Goal: Information Seeking & Learning: Learn about a topic

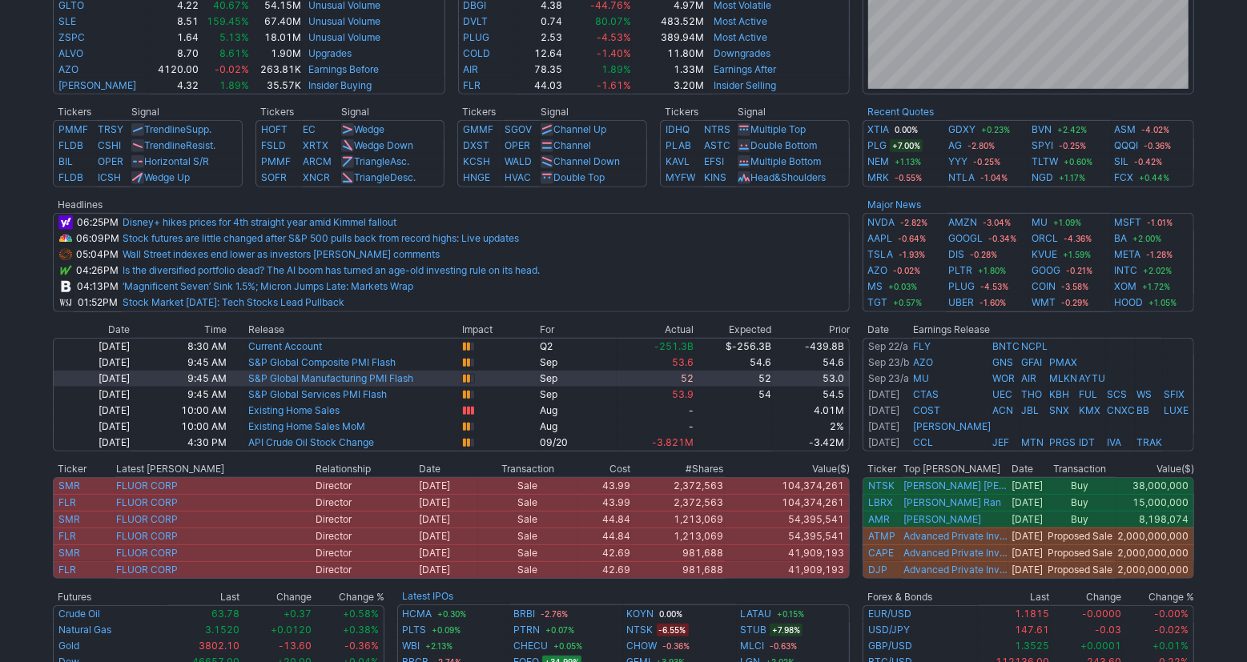
scroll to position [417, 0]
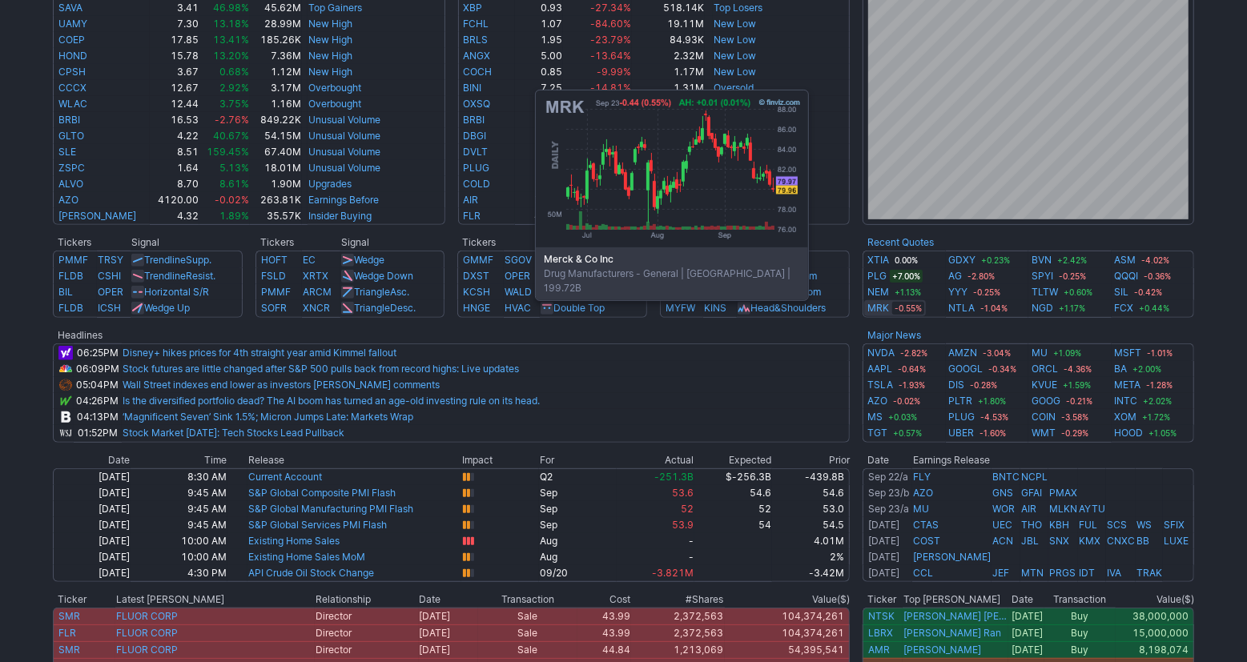
click at [879, 309] on link "MRK" at bounding box center [878, 308] width 22 height 16
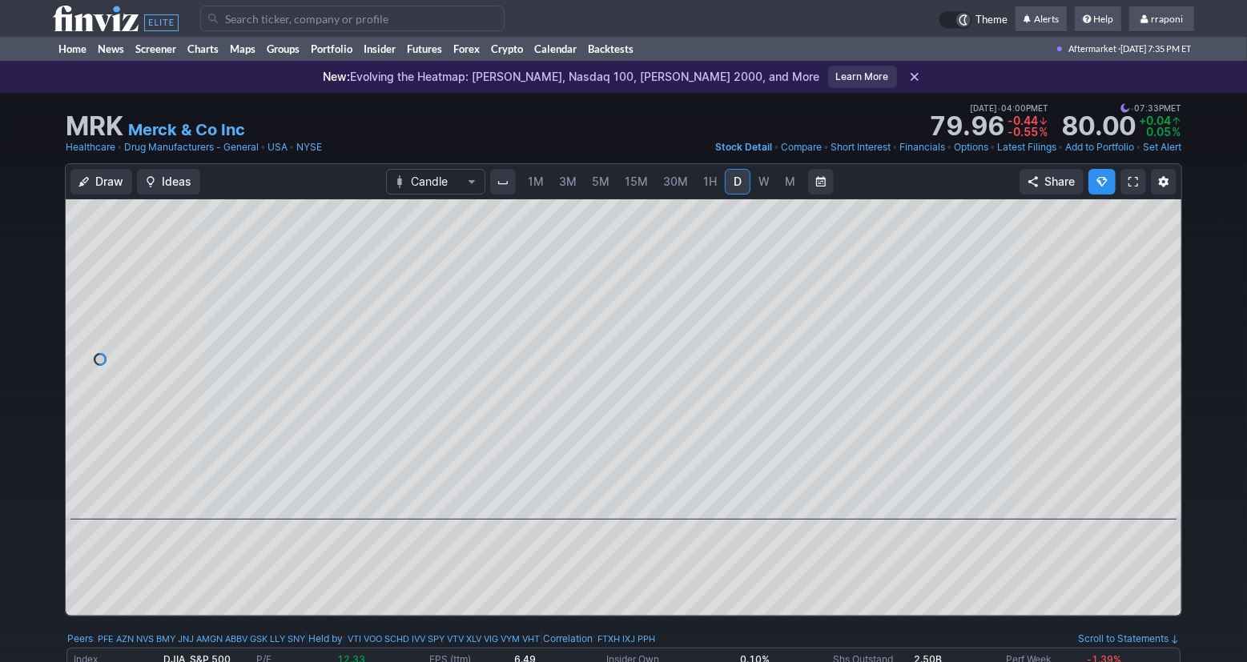
click at [1229, 255] on div "Draw Ideas Candle 1M 3M 5M 15M 30M 1H D W M Share" at bounding box center [623, 396] width 1247 height 466
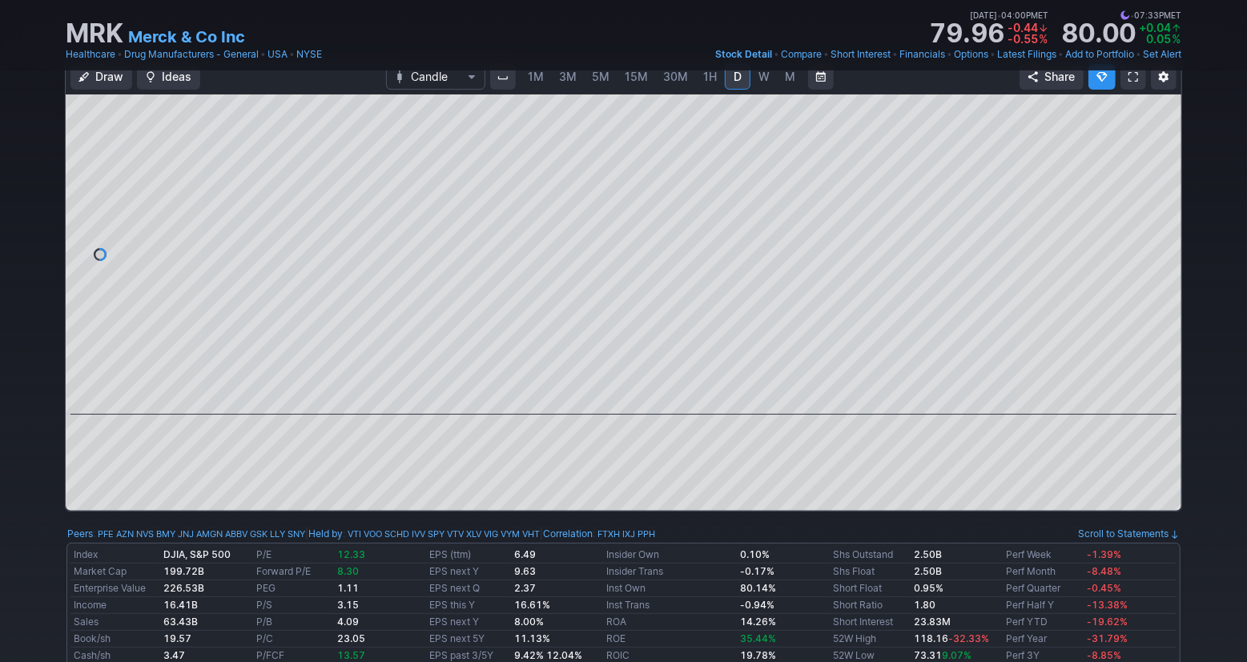
scroll to position [104, 0]
click at [768, 73] on link "W" at bounding box center [764, 78] width 26 height 26
click at [789, 78] on span "M" at bounding box center [790, 77] width 10 height 14
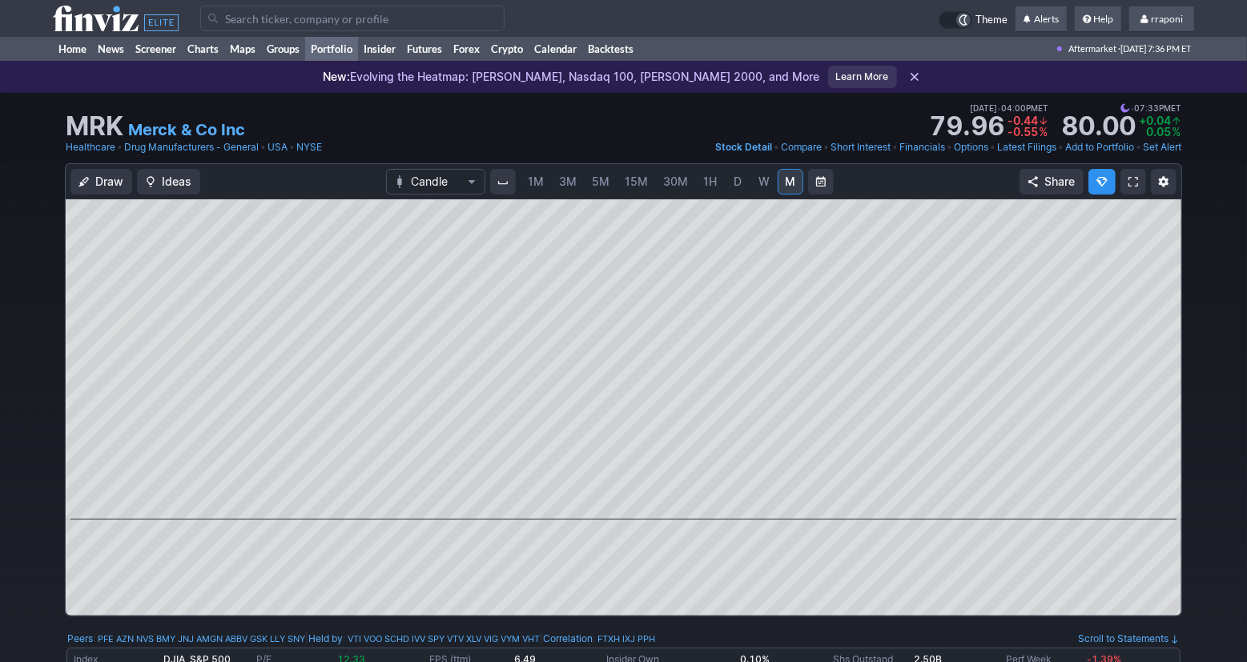
click at [351, 50] on link "Portfolio" at bounding box center [331, 49] width 53 height 24
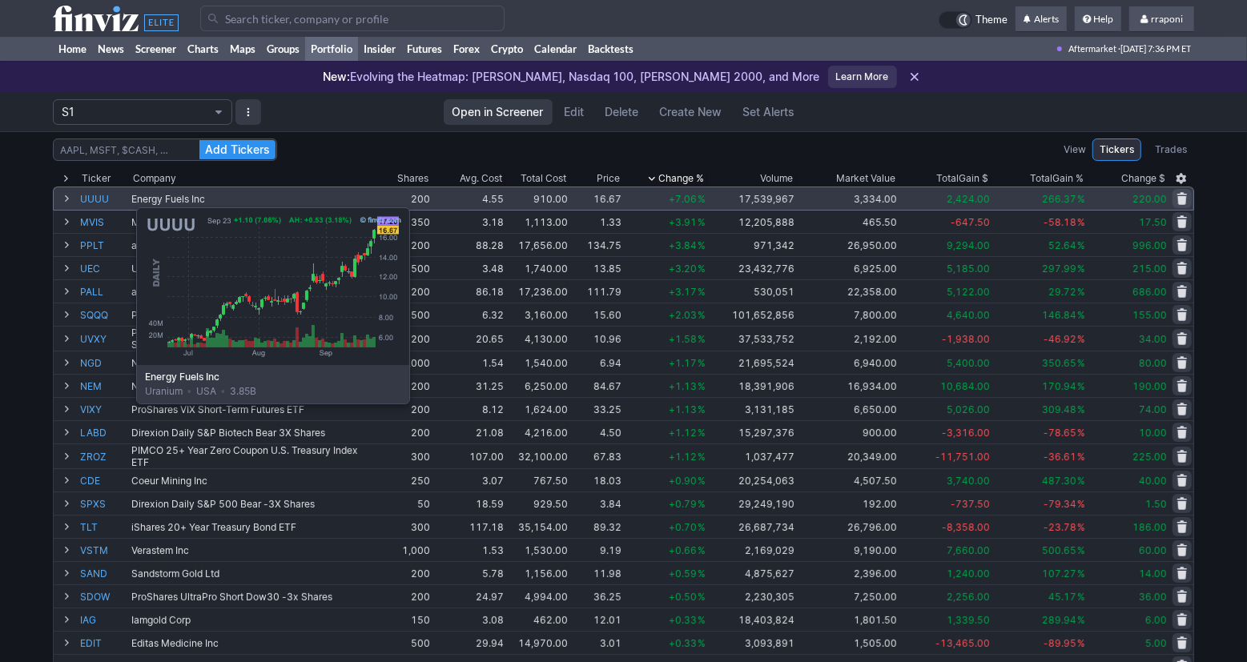
click at [96, 199] on link "UUUU" at bounding box center [104, 198] width 48 height 22
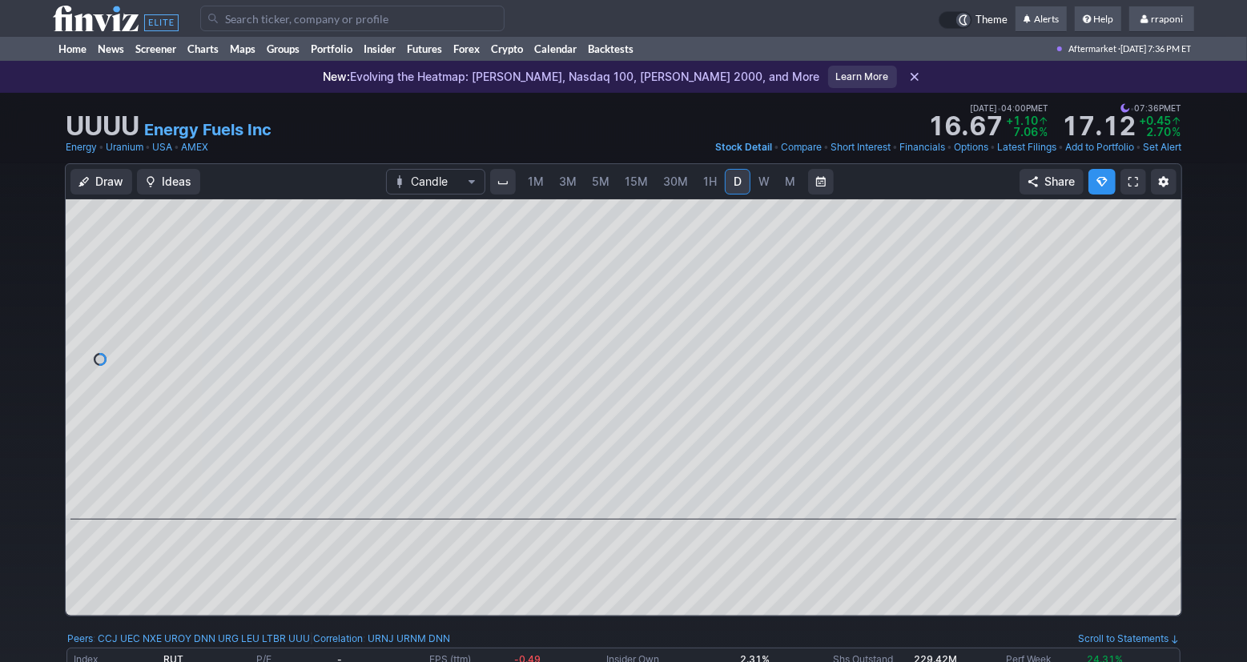
click at [785, 191] on link "M" at bounding box center [791, 182] width 26 height 26
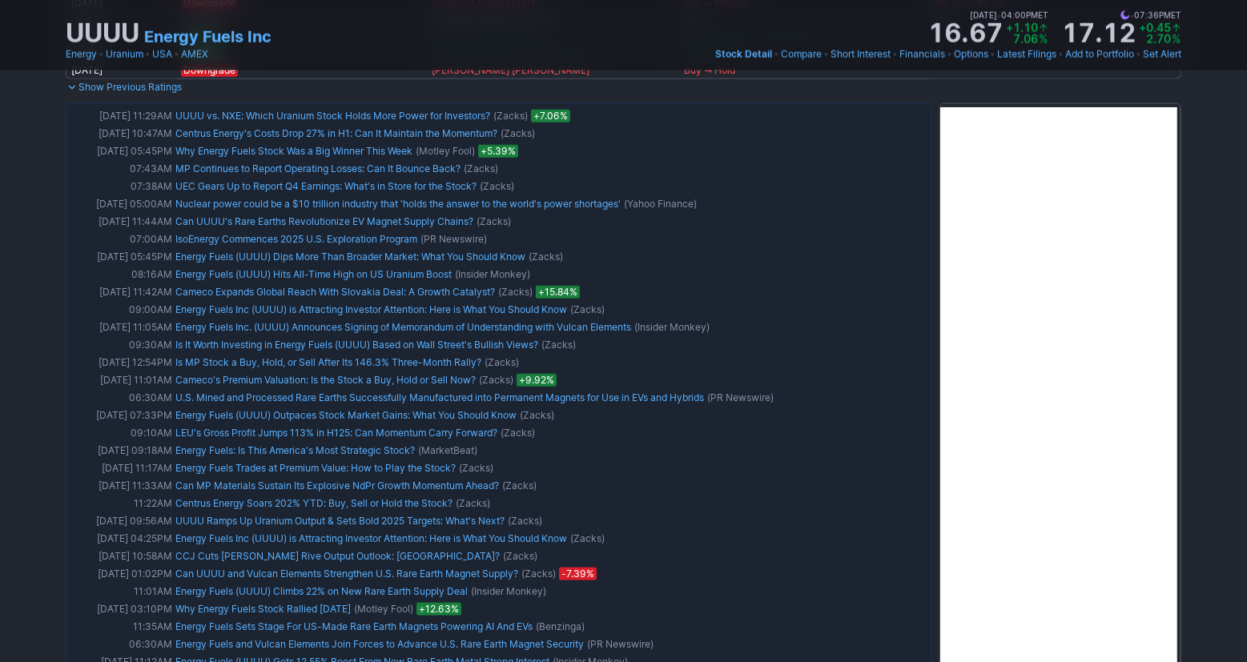
scroll to position [911, 0]
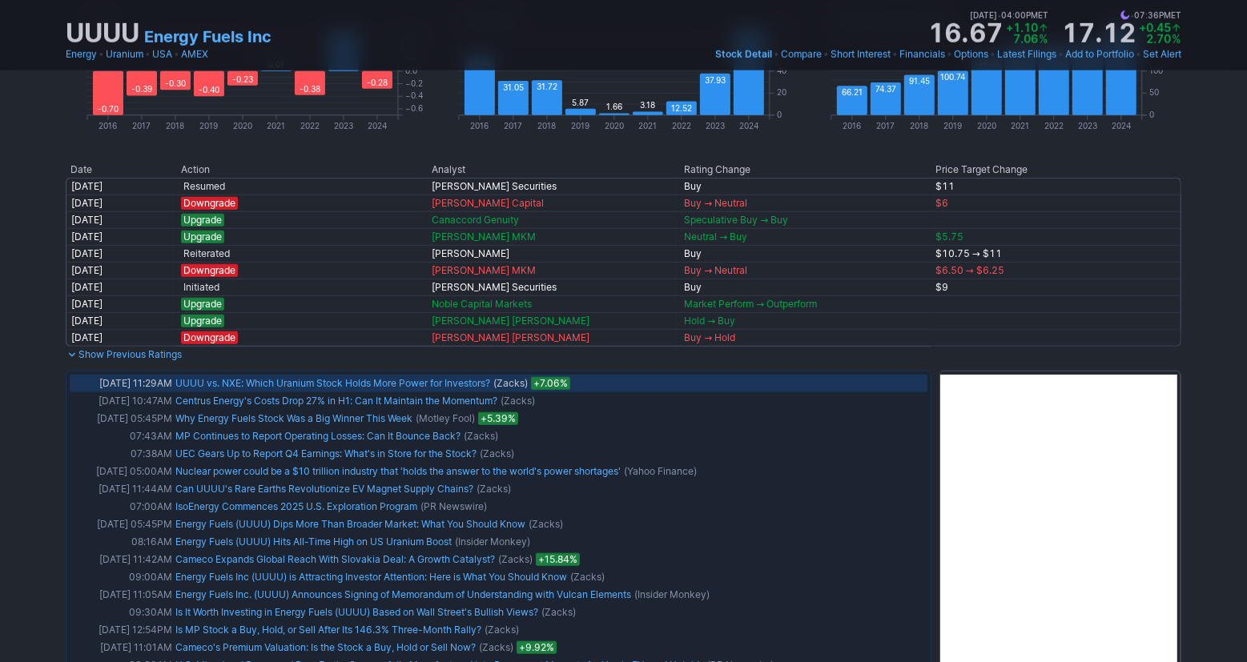
click at [467, 384] on link "UUUU vs. NXE: Which Uranium Stock Holds More Power for Investors?" at bounding box center [332, 383] width 315 height 12
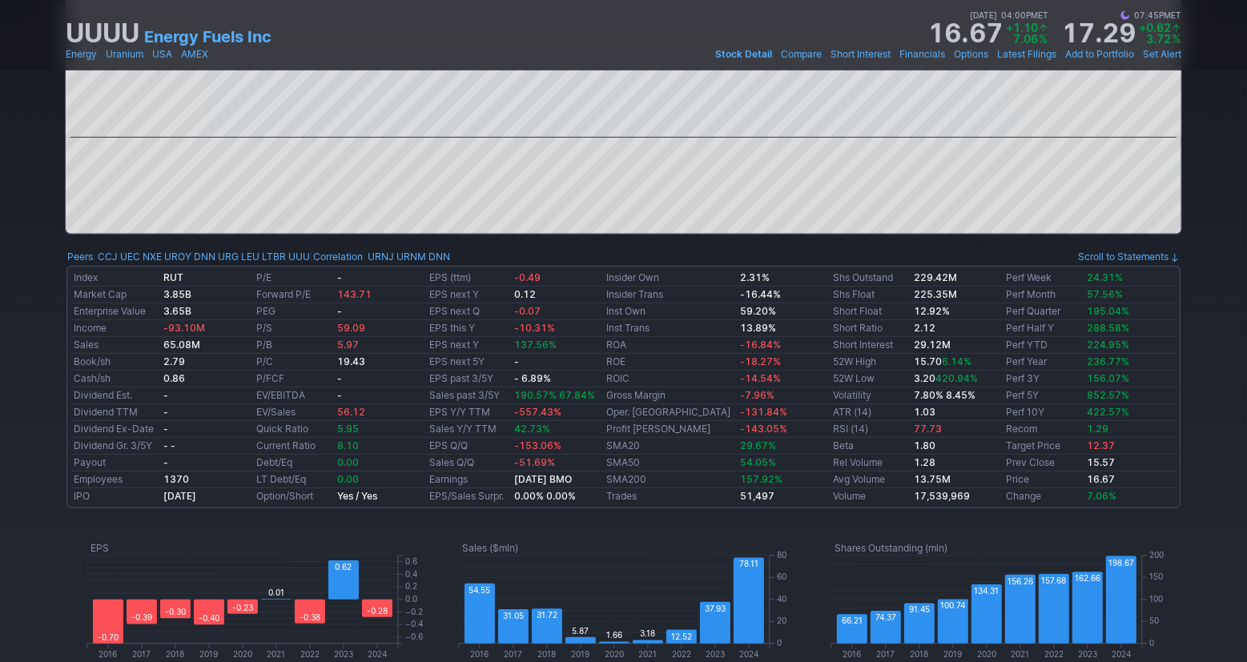
scroll to position [0, 0]
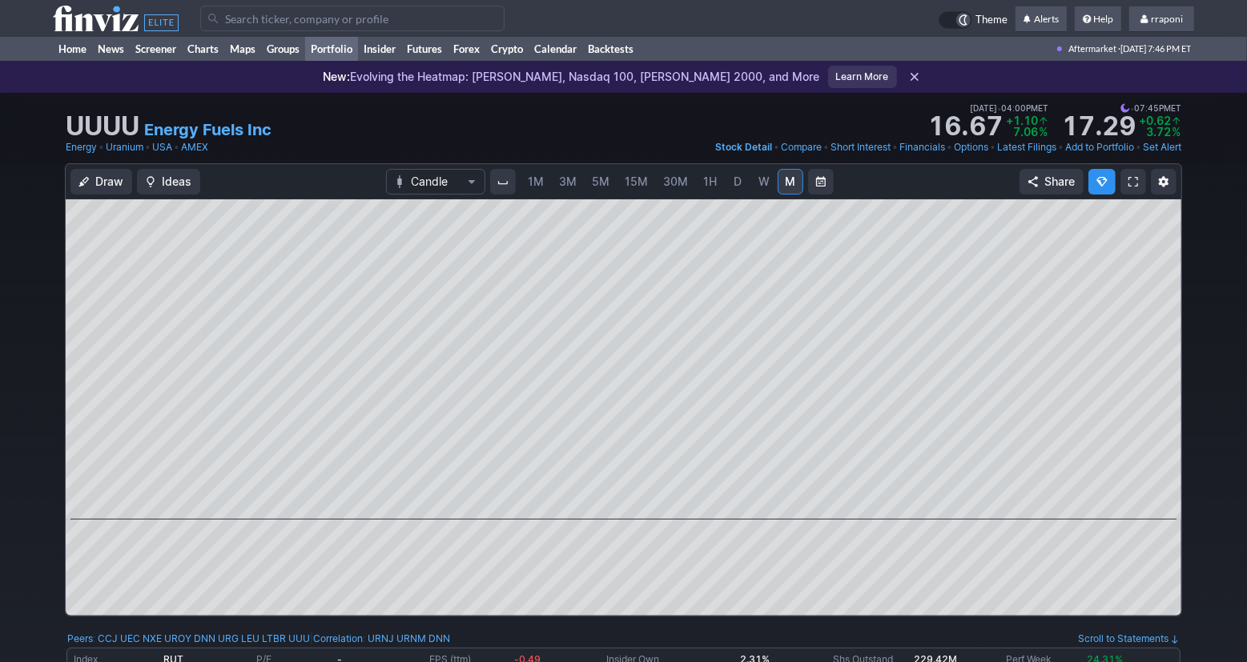
click at [353, 56] on link "Portfolio" at bounding box center [331, 49] width 53 height 24
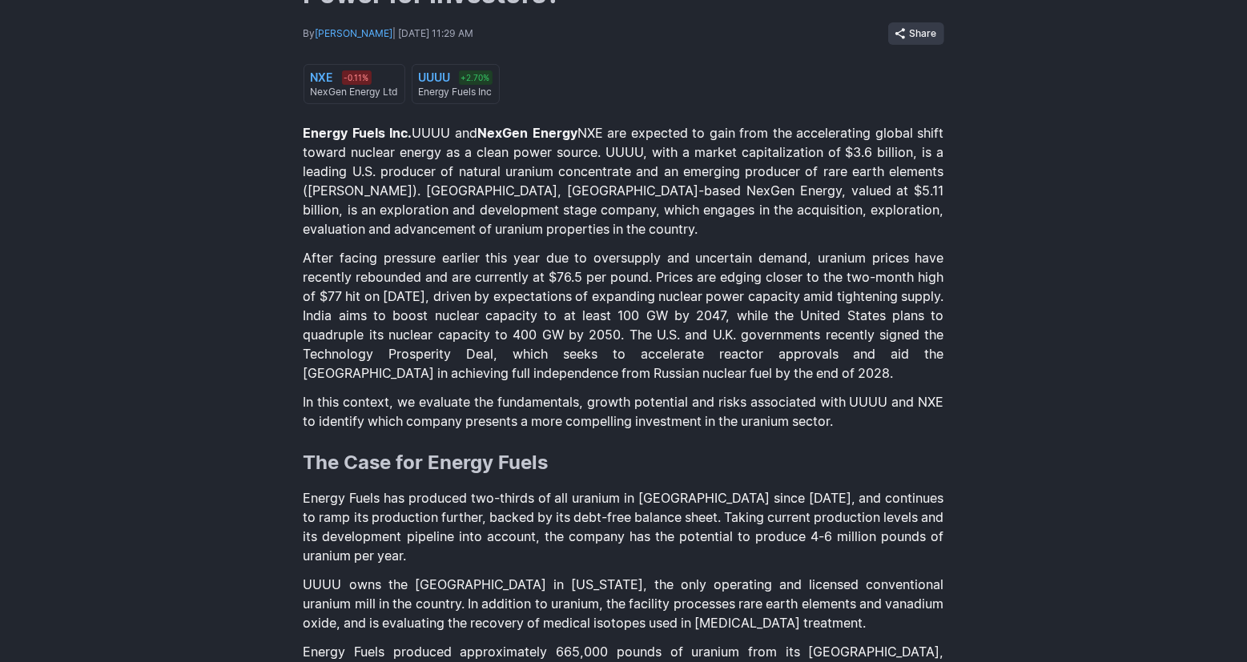
scroll to position [263, 0]
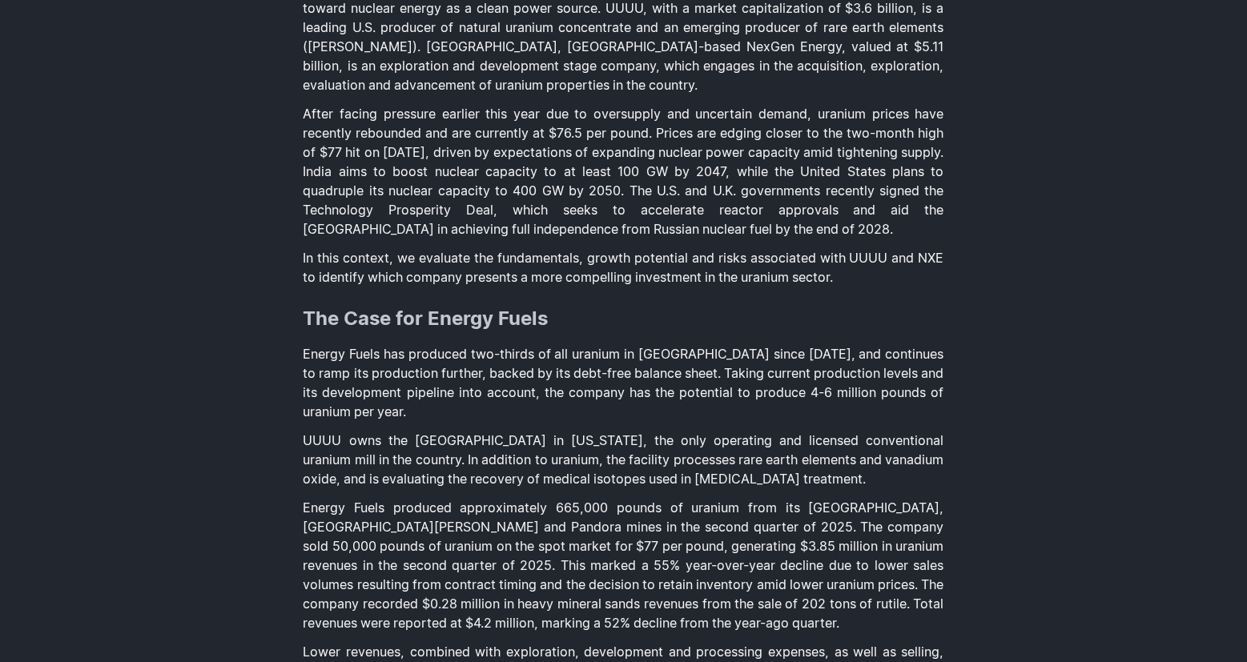
scroll to position [381, 0]
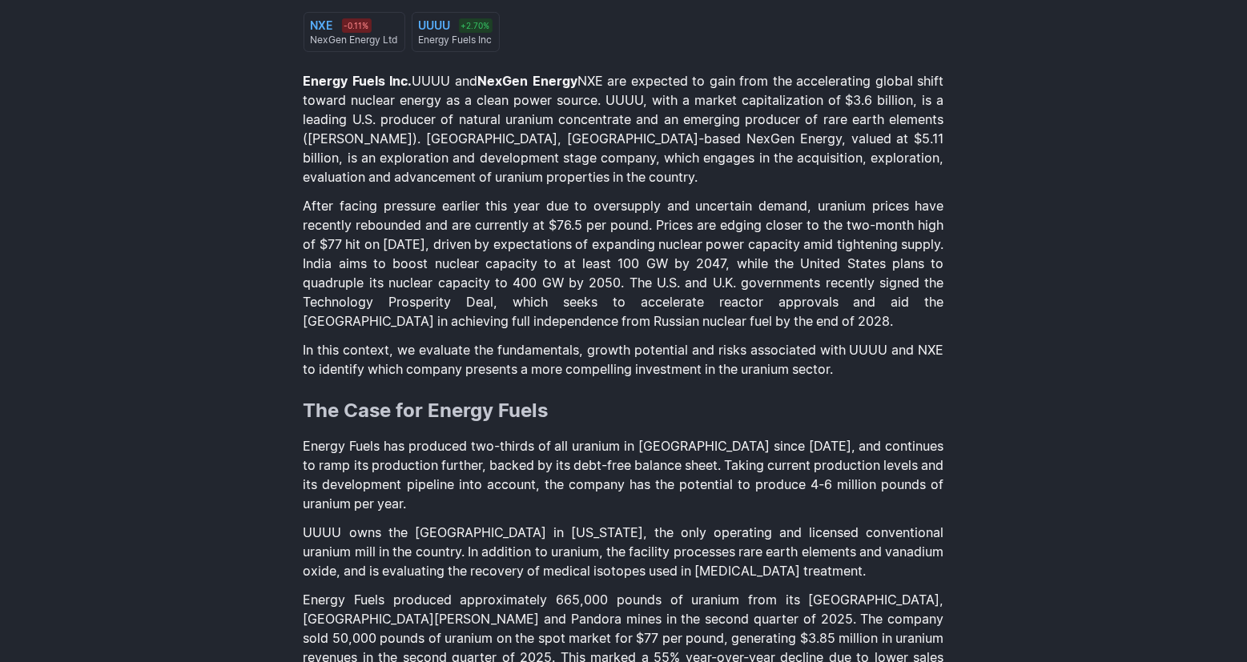
scroll to position [292, 0]
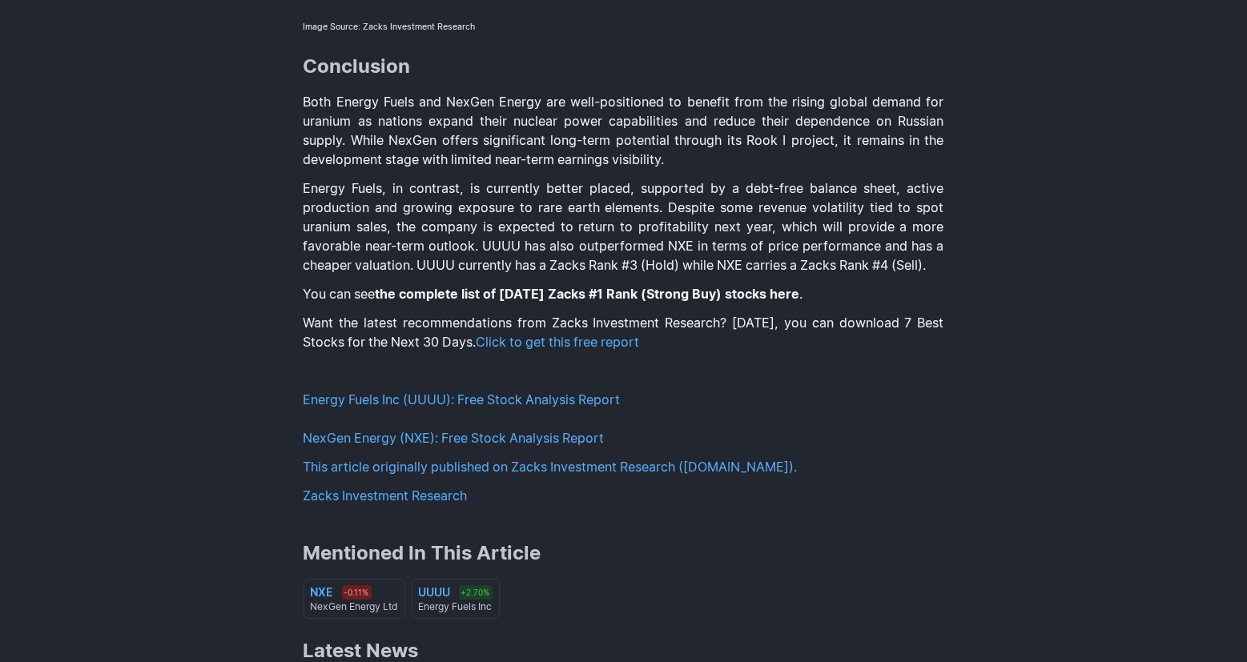
scroll to position [3537, 0]
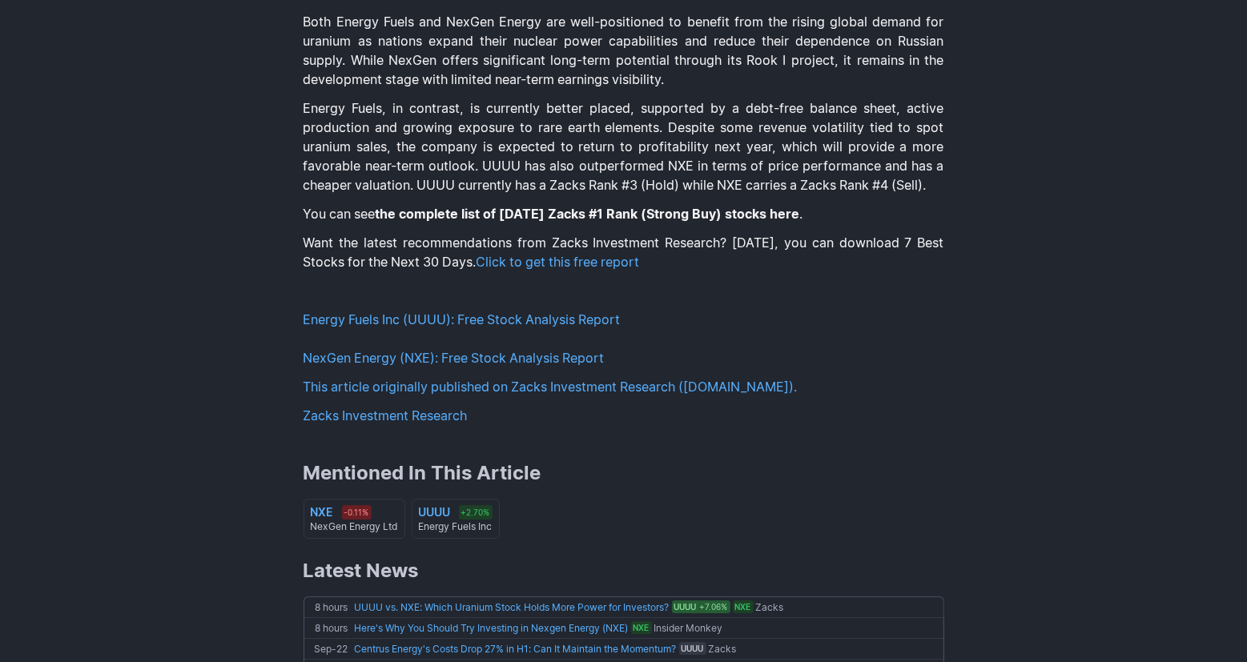
scroll to position [3715, 0]
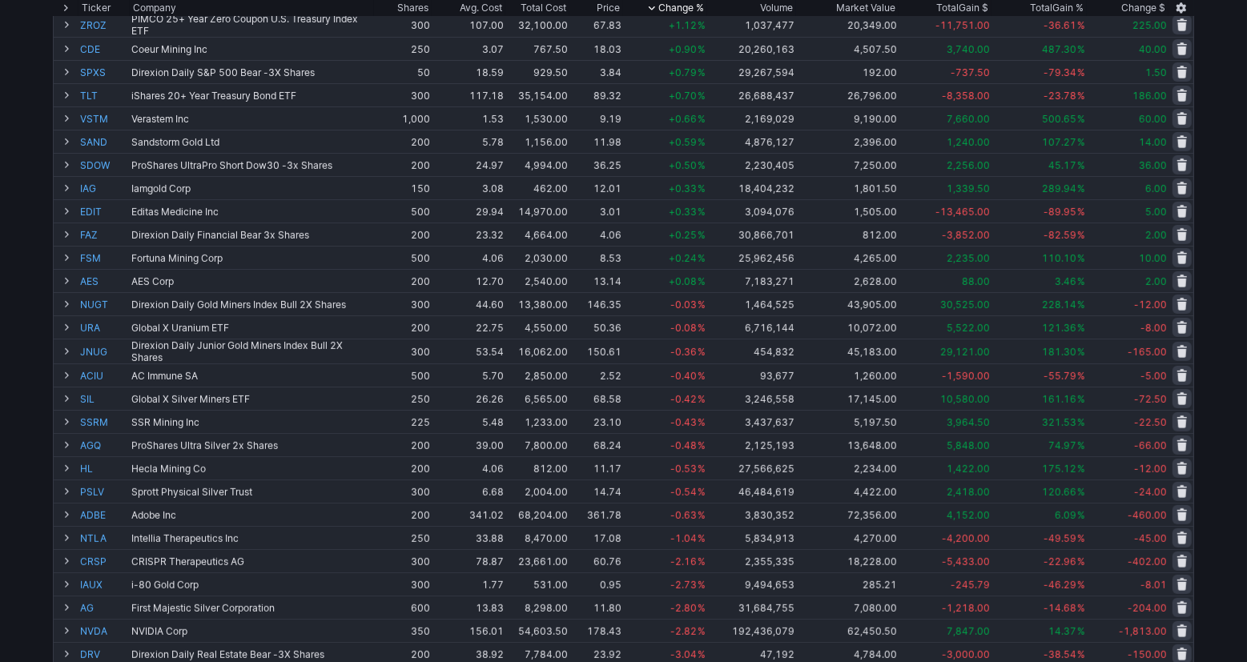
scroll to position [581, 0]
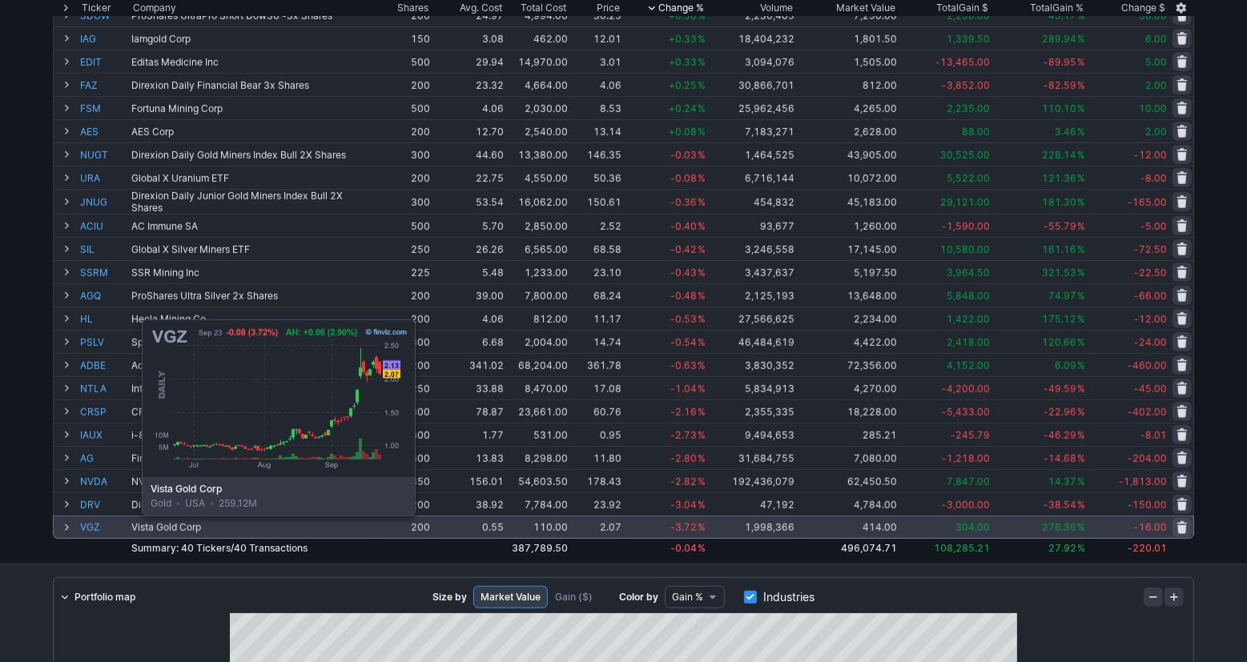
click at [102, 528] on link "VGZ" at bounding box center [104, 528] width 48 height 22
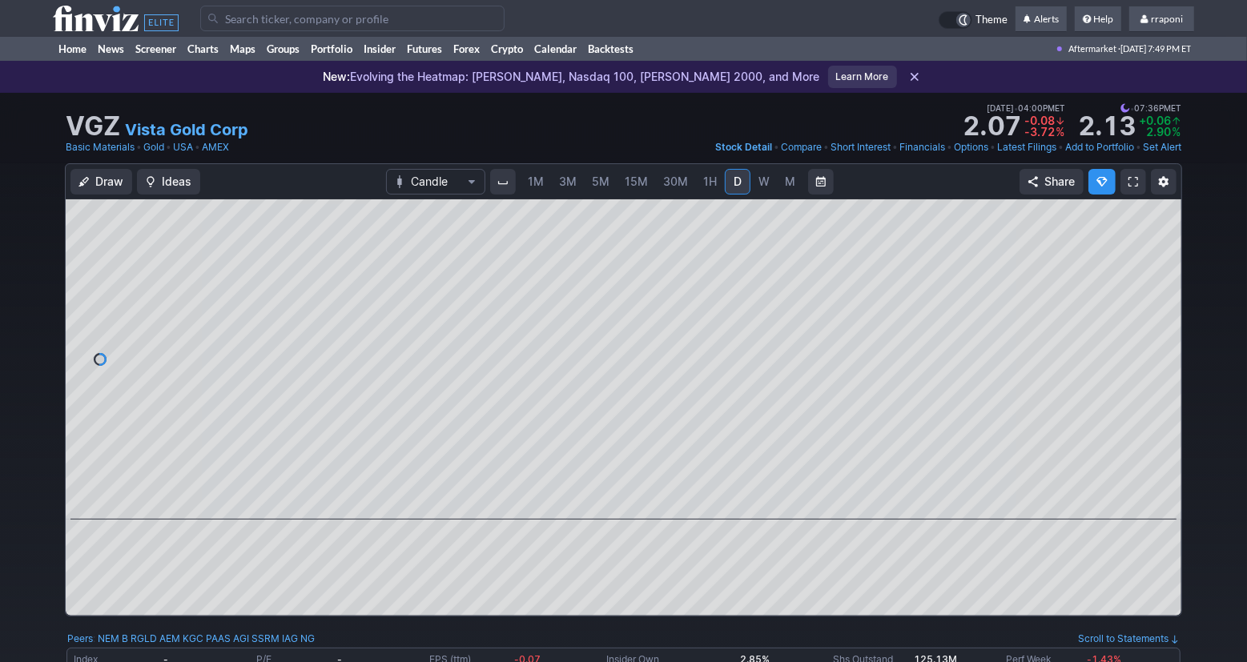
click at [771, 194] on div "1M 3M 5M 15M 30M 1H D W M" at bounding box center [662, 181] width 286 height 29
click at [766, 190] on link "W" at bounding box center [764, 182] width 26 height 26
click at [789, 192] on link "M" at bounding box center [791, 182] width 26 height 26
click at [602, 497] on span at bounding box center [608, 497] width 21 height 13
click at [603, 499] on span at bounding box center [608, 497] width 21 height 13
